Goal: Navigation & Orientation: Find specific page/section

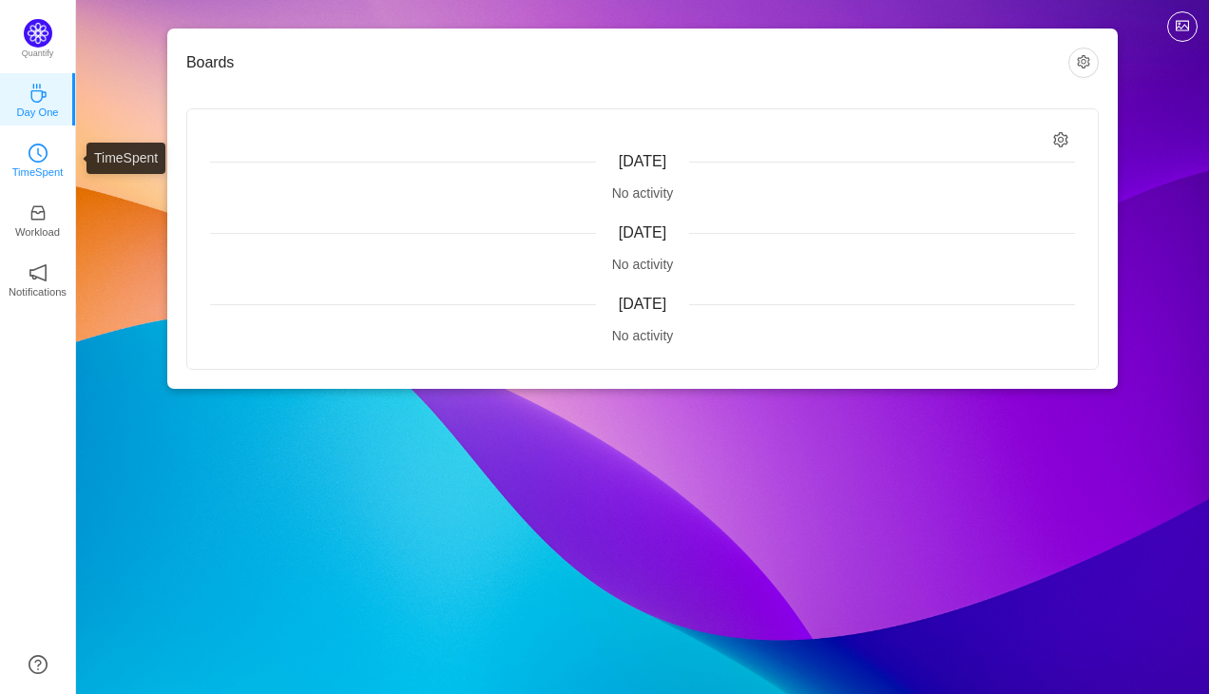
click at [33, 160] on icon "icon: clock-circle" at bounding box center [38, 153] width 19 height 19
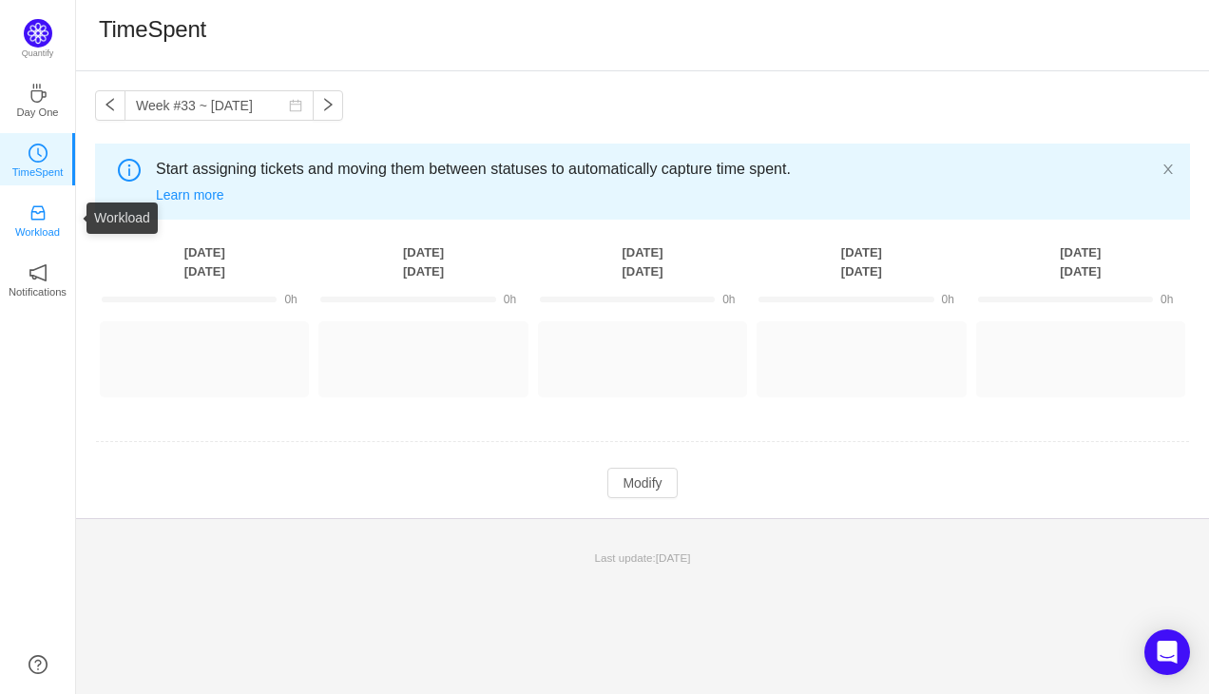
click at [44, 215] on icon "icon: inbox" at bounding box center [37, 213] width 14 height 14
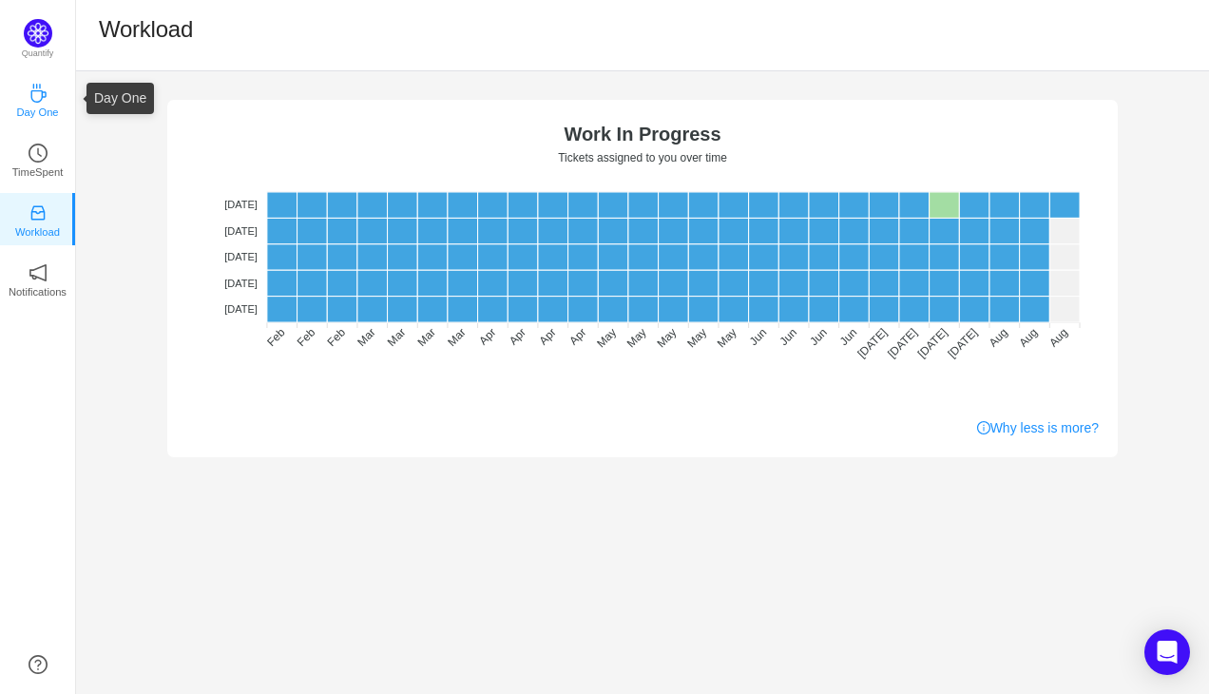
click at [48, 97] on link "Day One" at bounding box center [38, 98] width 19 height 19
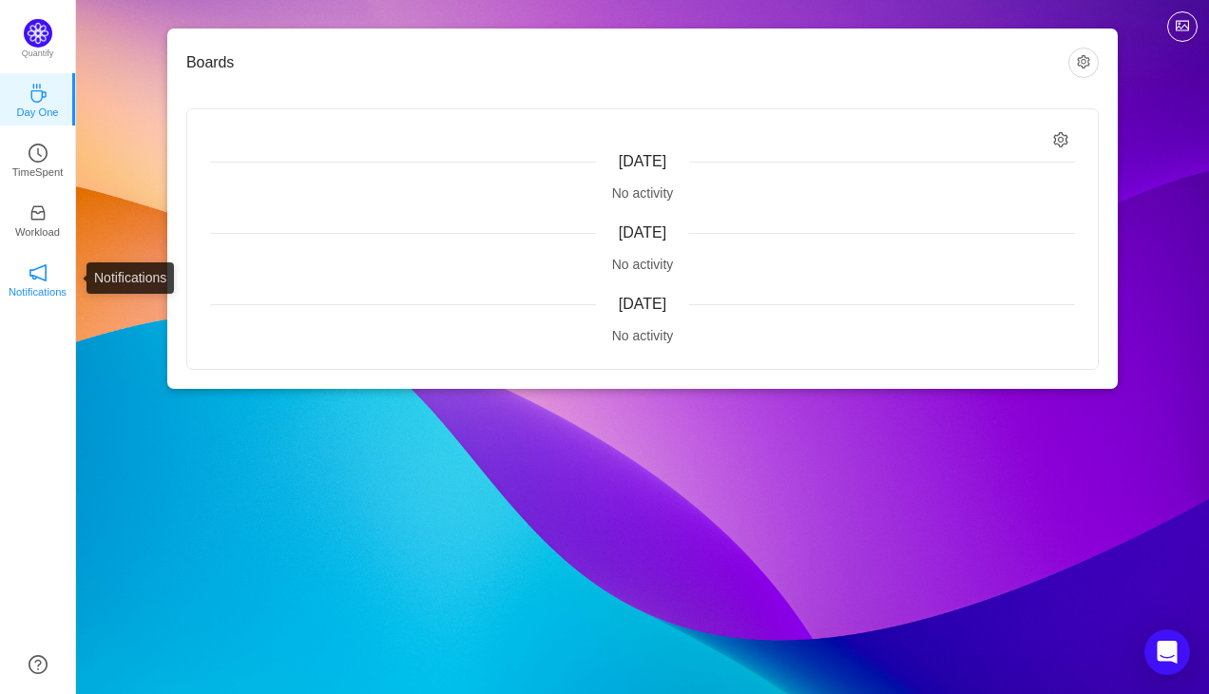
click at [40, 283] on p "Notifications" at bounding box center [38, 291] width 58 height 17
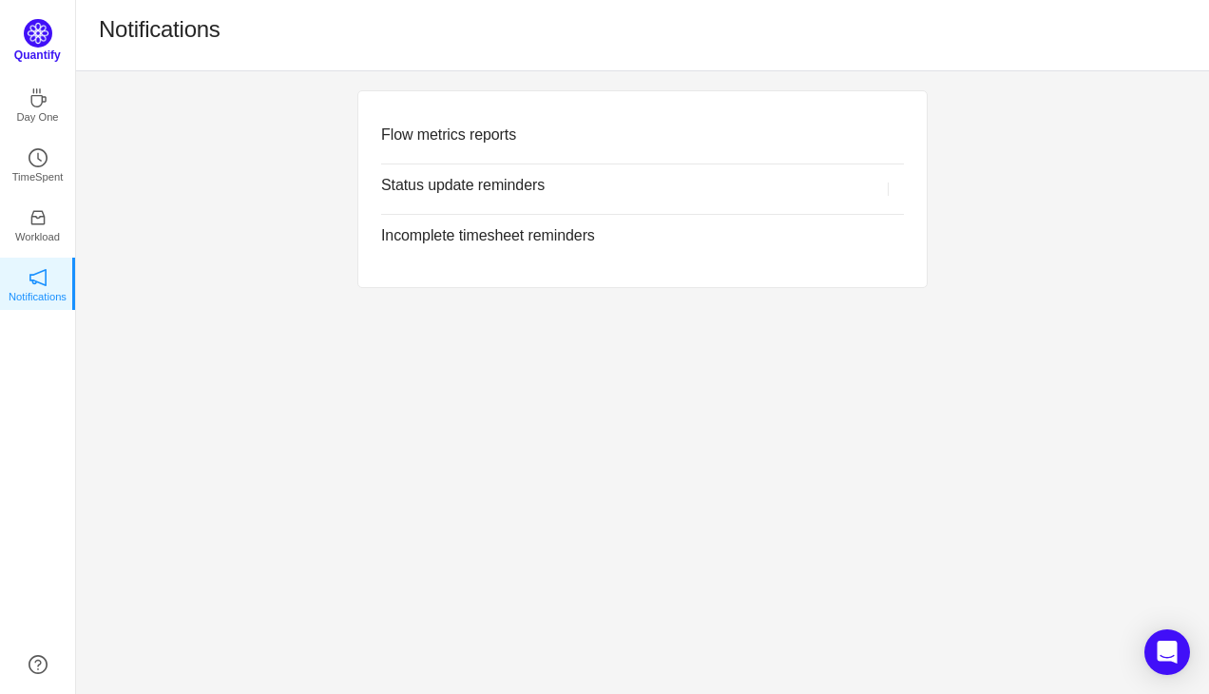
click at [47, 40] on img at bounding box center [38, 33] width 29 height 29
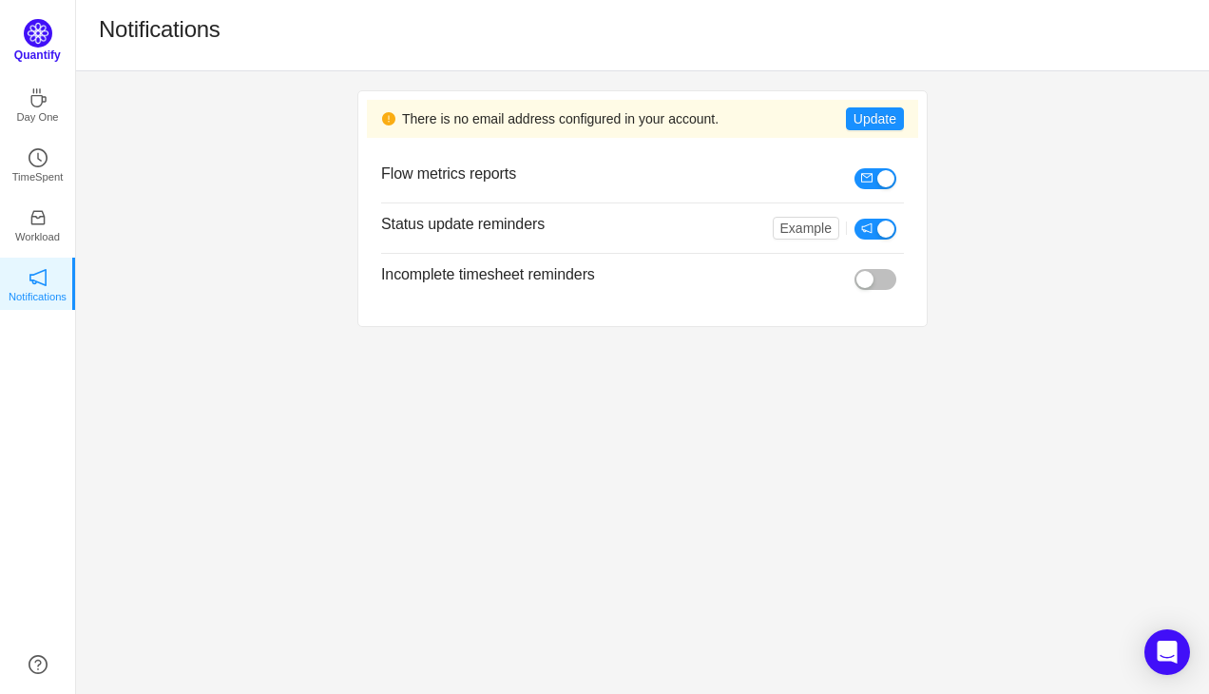
click at [47, 40] on img at bounding box center [38, 33] width 29 height 29
